Goal: Go to known website: Access a specific website the user already knows

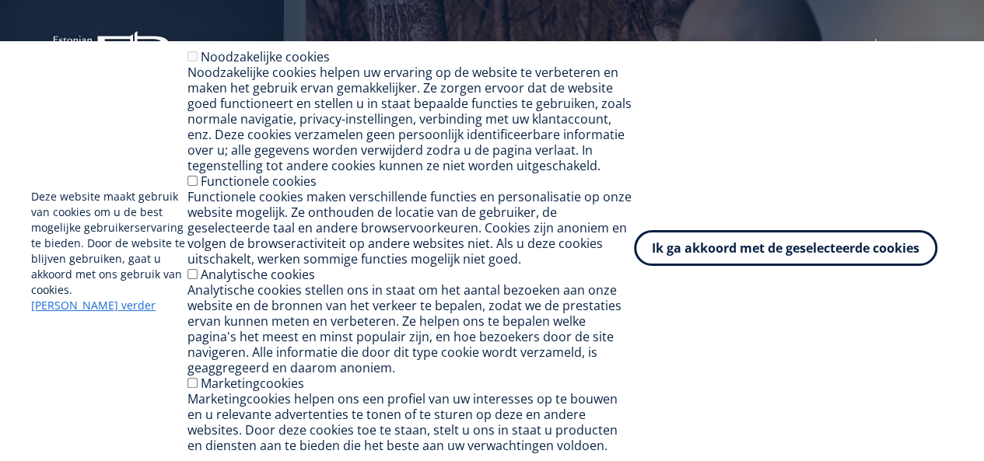
click at [835, 248] on font "Ik ga akkoord met de geselecteerde cookies" at bounding box center [786, 248] width 268 height 17
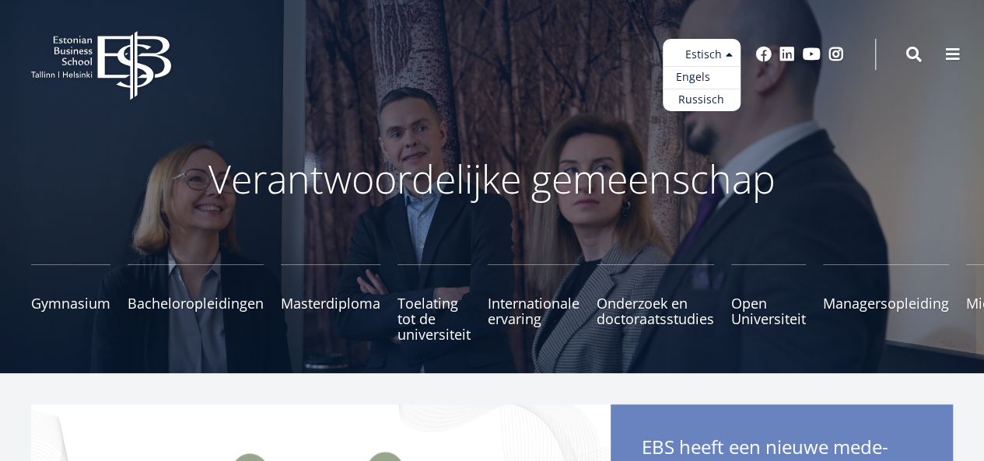
click at [716, 73] on link "Engels" at bounding box center [702, 77] width 78 height 23
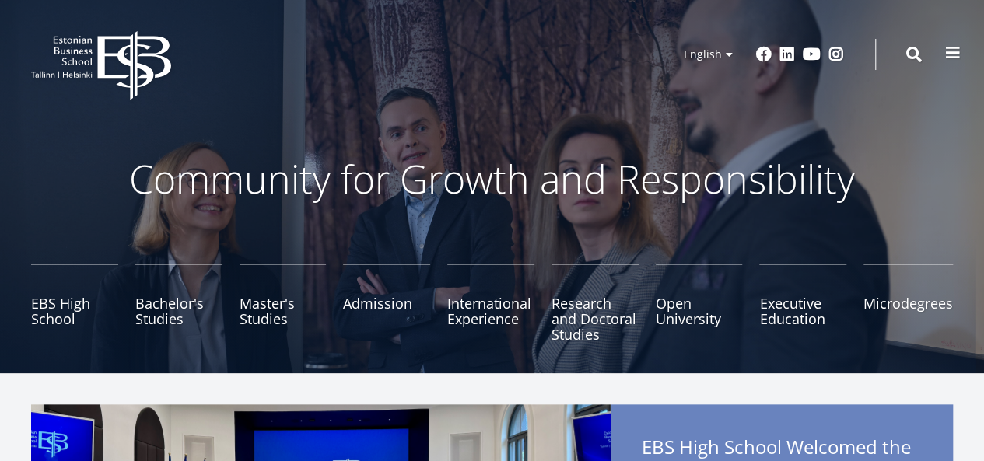
click at [952, 54] on span at bounding box center [953, 53] width 16 height 16
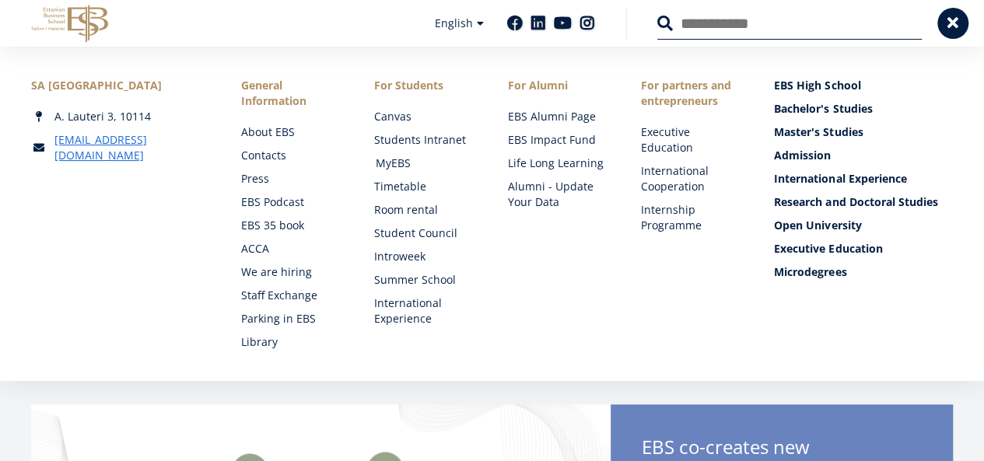
click at [391, 159] on link "MyEBS" at bounding box center [427, 164] width 102 height 16
